Goal: Information Seeking & Learning: Stay updated

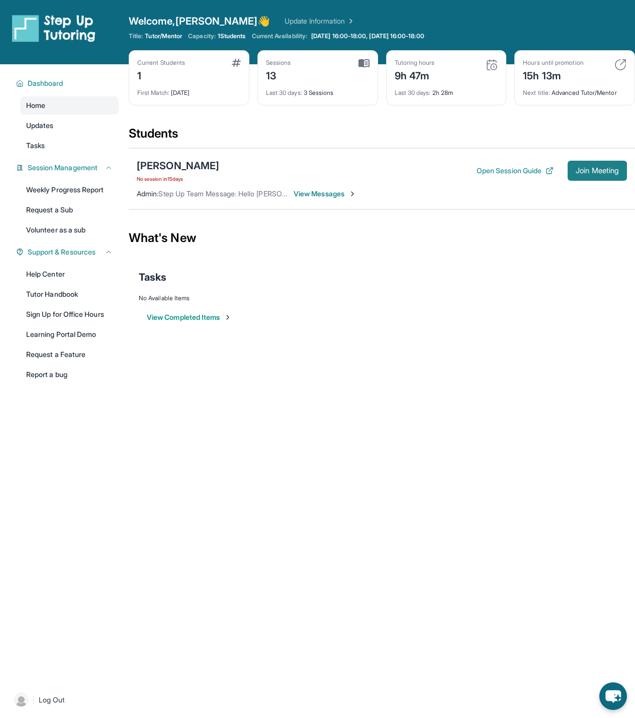
click at [583, 163] on button "Join Meeting" at bounding box center [596, 171] width 59 height 20
click at [101, 192] on link "Weekly Progress Report" at bounding box center [69, 190] width 98 height 18
click at [363, 414] on div "Open sidebar Welcome, [PERSON_NAME] 👋 Update Information Title: Tutor/Mentor Ca…" at bounding box center [317, 359] width 635 height 718
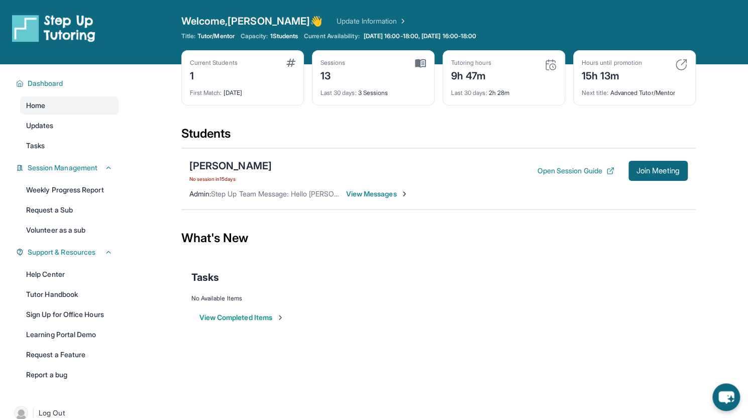
click at [563, 129] on div "Students" at bounding box center [438, 137] width 514 height 22
click at [244, 92] on div "First Match : [DATE]" at bounding box center [243, 90] width 106 height 14
click at [56, 123] on link "Updates" at bounding box center [69, 126] width 98 height 18
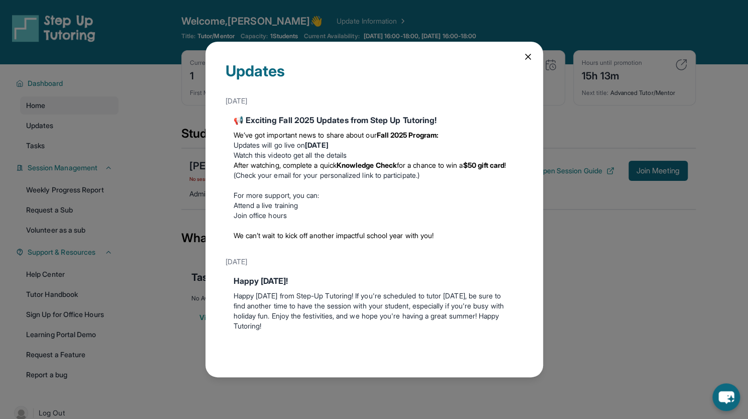
scroll to position [64, 0]
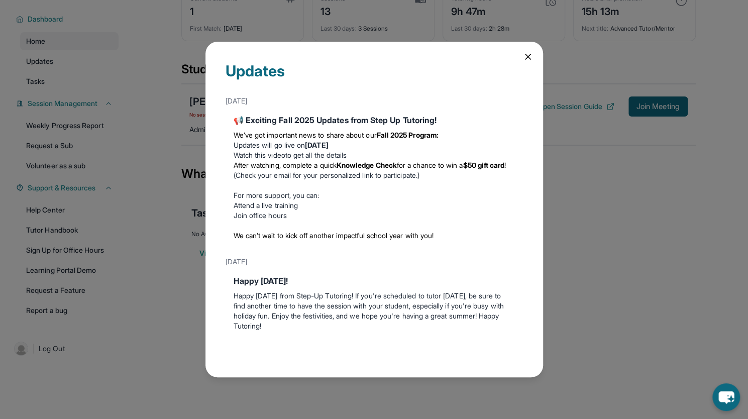
click at [195, 204] on div "Updates [DATE] 📢 Exciting Fall 2025 Updates from Step Up Tutoring! We’ve got im…" at bounding box center [374, 209] width 748 height 419
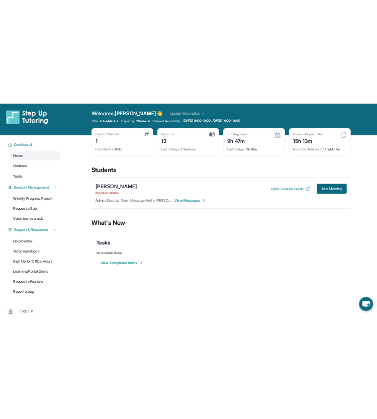
scroll to position [0, 0]
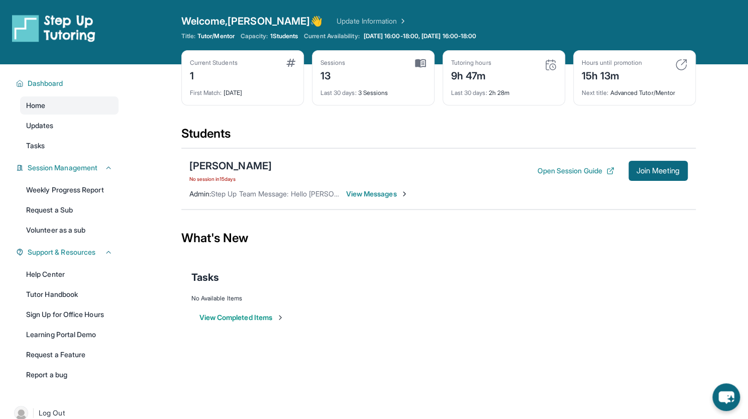
click at [414, 129] on div "Students" at bounding box center [438, 137] width 514 height 22
click at [392, 116] on div "Current Students 1 First Match : [DATE] Sessions 13 Last 30 days : 3 Sessions T…" at bounding box center [438, 87] width 514 height 75
